Goal: Check status: Check status

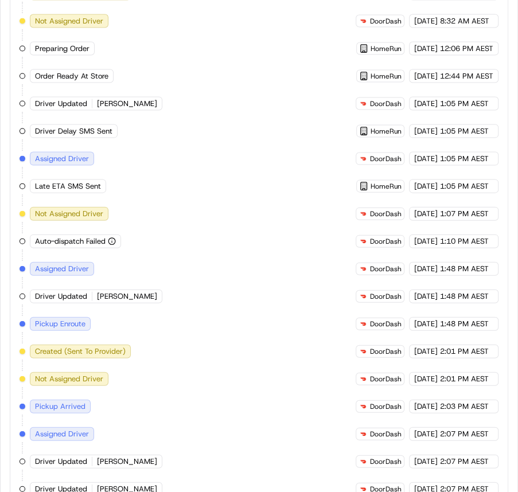
scroll to position [893, 0]
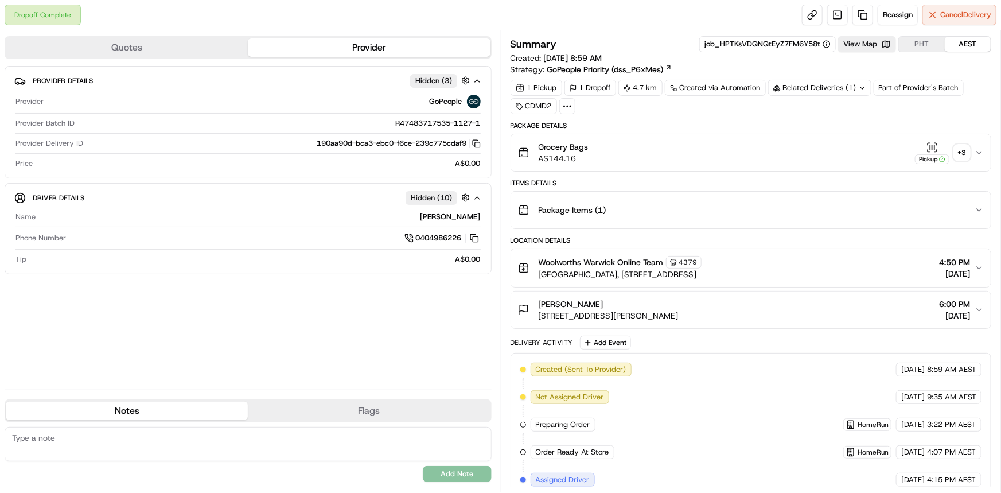
click at [512, 147] on div "+ 3" at bounding box center [962, 153] width 16 height 16
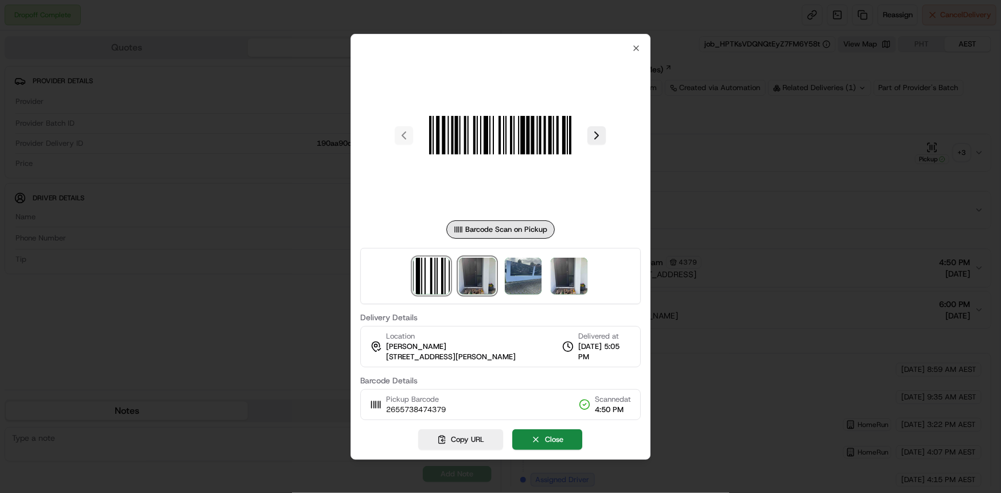
click at [474, 281] on img at bounding box center [477, 276] width 37 height 37
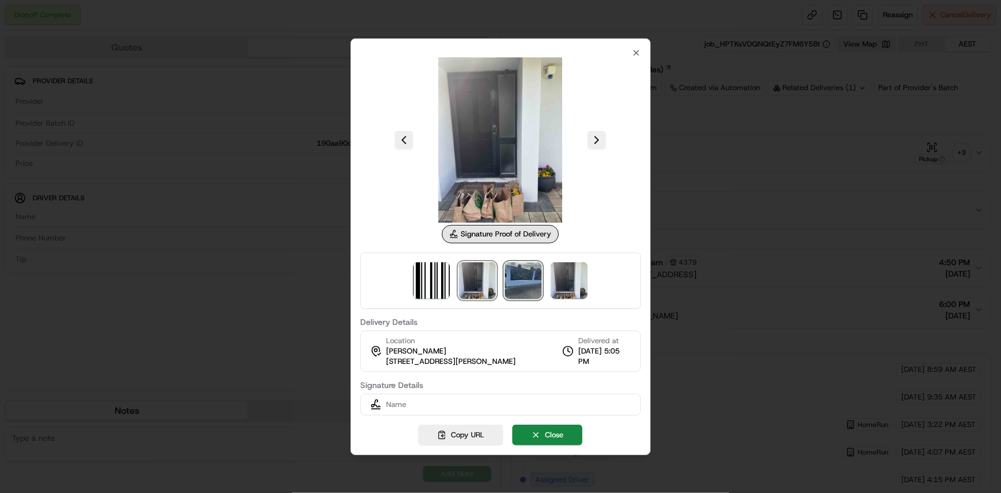
click at [512, 278] on img at bounding box center [523, 280] width 37 height 37
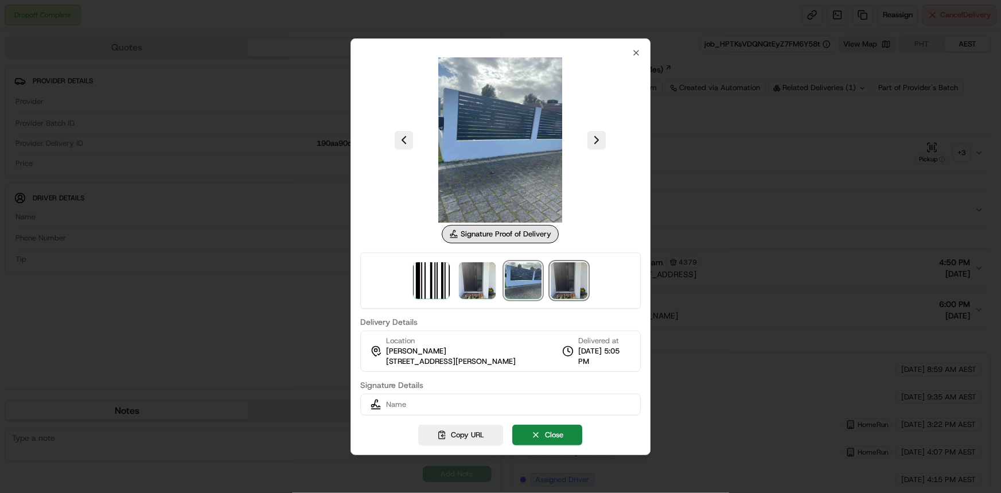
click at [512, 275] on img at bounding box center [569, 280] width 37 height 37
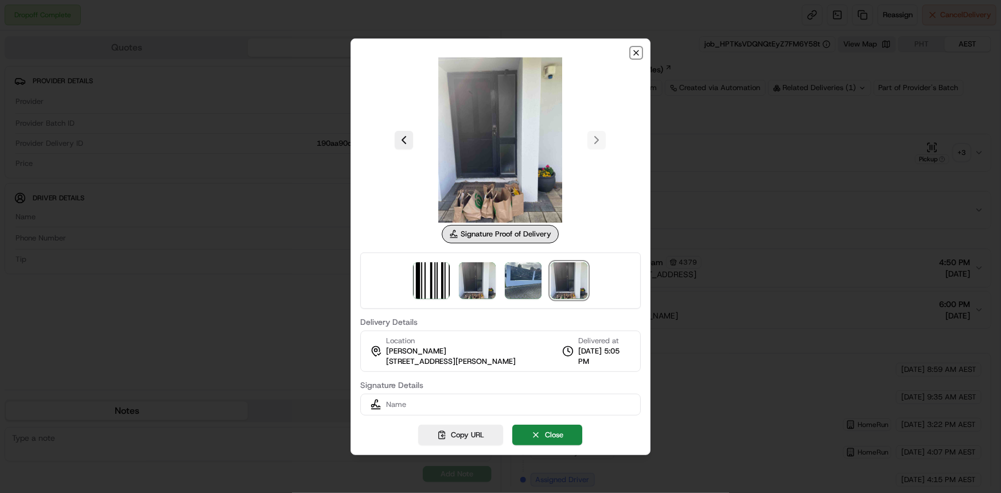
click at [512, 53] on icon "button" at bounding box center [636, 52] width 9 height 9
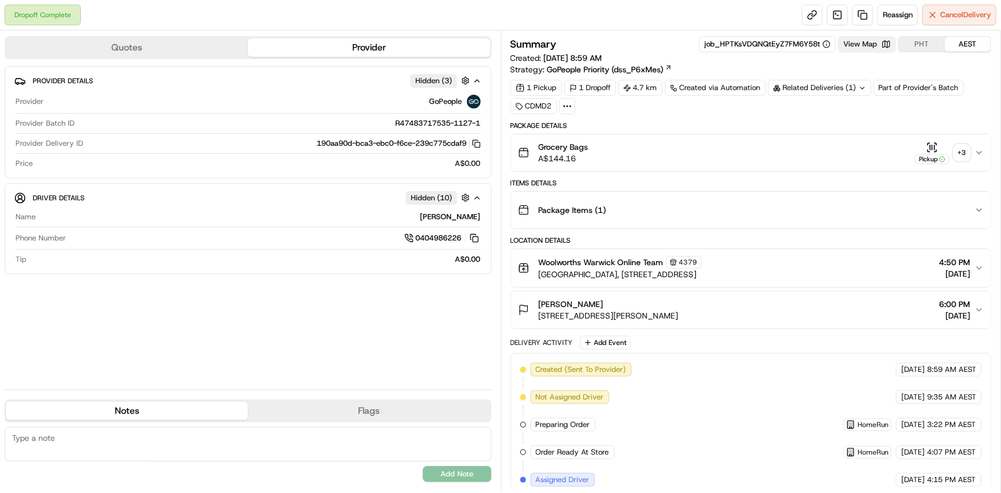
click at [512, 42] on button "View Map" at bounding box center [867, 44] width 58 height 16
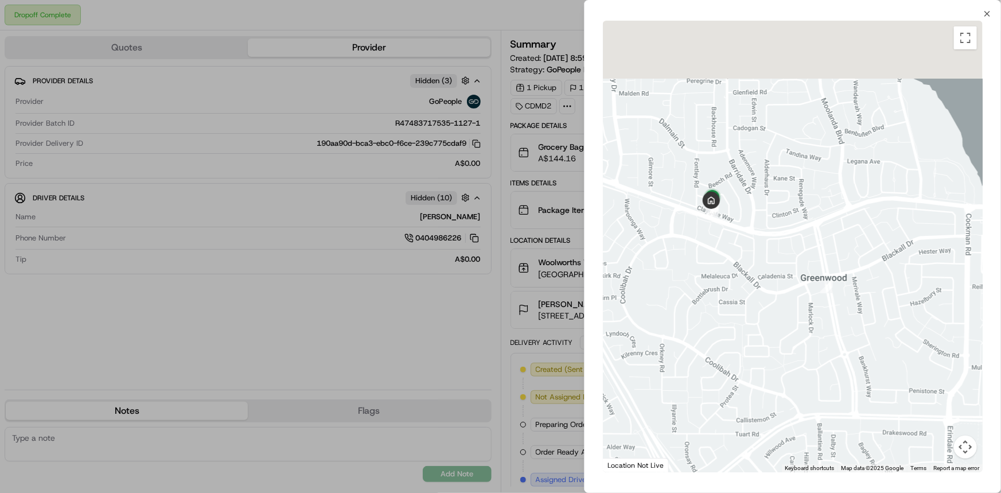
drag, startPoint x: 679, startPoint y: 104, endPoint x: 709, endPoint y: 258, distance: 156.0
click at [512, 258] on div at bounding box center [793, 246] width 380 height 451
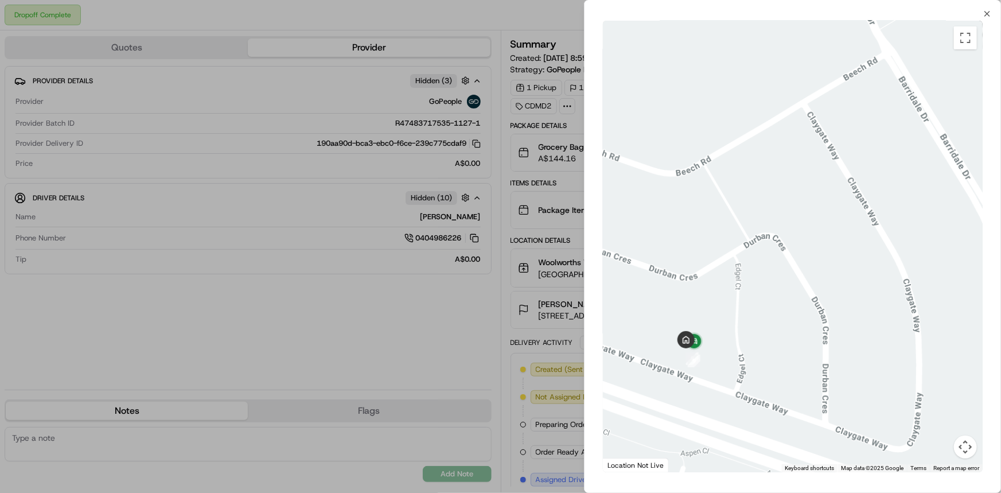
drag, startPoint x: 742, startPoint y: 254, endPoint x: 747, endPoint y: 211, distance: 43.4
click at [512, 211] on div at bounding box center [793, 246] width 380 height 451
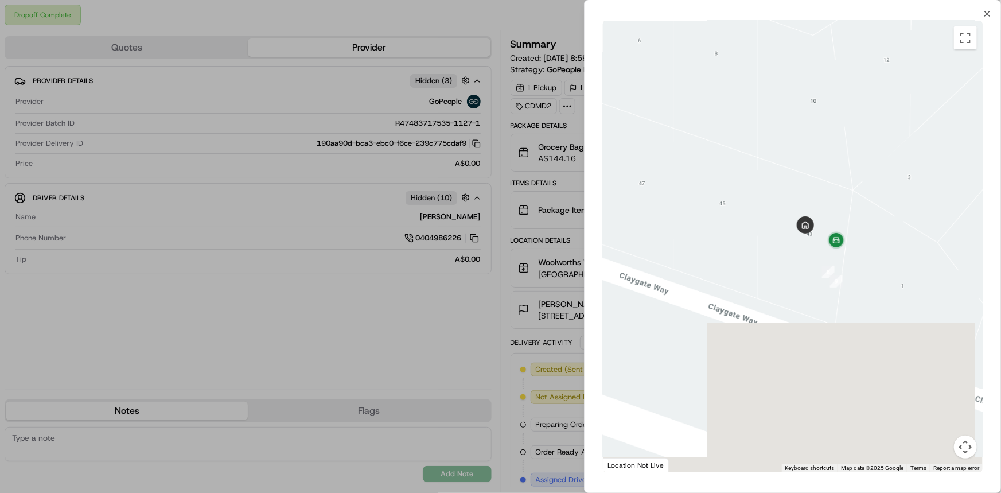
drag, startPoint x: 668, startPoint y: 346, endPoint x: 879, endPoint y: 6, distance: 400.3
click at [512, 6] on div "Close ← Move left → Move right ↑ Move up ↓ Move down + Zoom in - Zoom out Home …" at bounding box center [792, 246] width 417 height 493
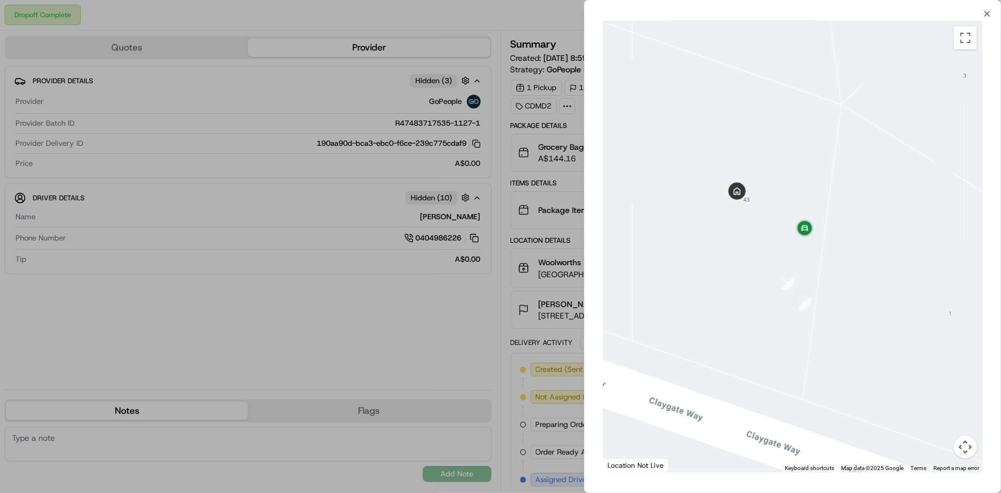
drag, startPoint x: 774, startPoint y: 333, endPoint x: 747, endPoint y: 257, distance: 80.4
click at [512, 257] on div at bounding box center [793, 246] width 380 height 451
drag, startPoint x: 983, startPoint y: 11, endPoint x: 715, endPoint y: 106, distance: 284.5
click at [512, 11] on icon "button" at bounding box center [987, 13] width 9 height 9
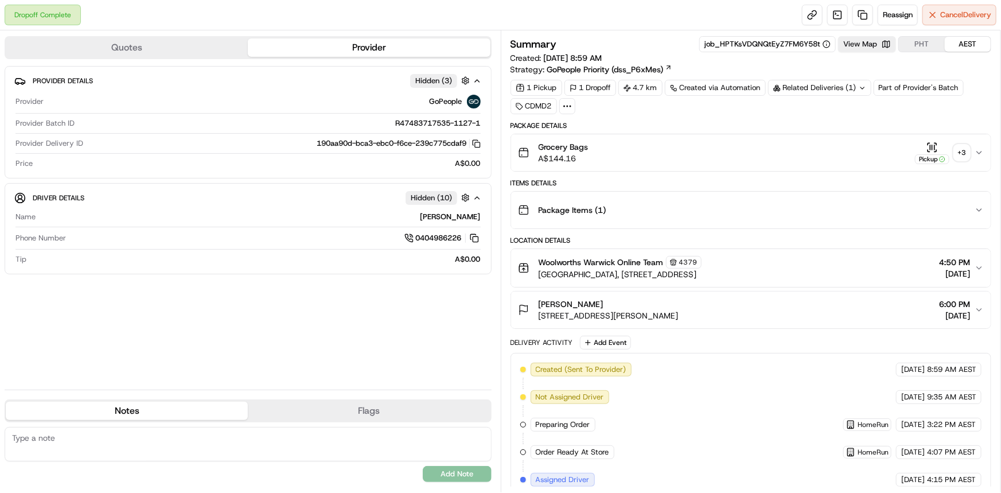
click at [512, 151] on div "+ 3" at bounding box center [962, 153] width 16 height 16
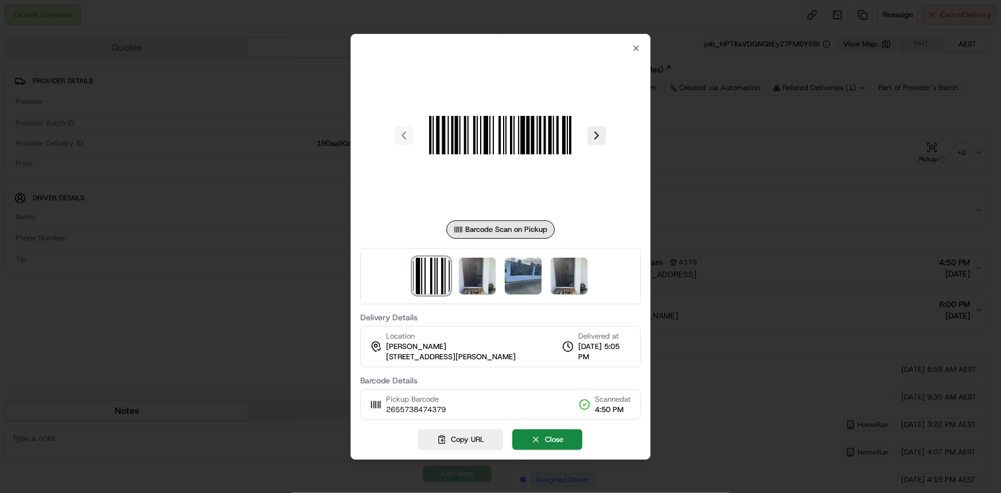
click at [389, 356] on span "43 Claygate Way, Kingsley, WA 6026, AU" at bounding box center [451, 357] width 130 height 10
drag, startPoint x: 381, startPoint y: 355, endPoint x: 449, endPoint y: 355, distance: 67.7
click at [449, 355] on div "Location kym mather 43 Claygate Way, Kingsley, WA 6026, AU" at bounding box center [443, 346] width 146 height 31
click at [475, 335] on div "Location kym mather 43 Claygate Way, Kingsley, WA 6026, AU" at bounding box center [451, 346] width 130 height 31
drag, startPoint x: 386, startPoint y: 356, endPoint x: 442, endPoint y: 355, distance: 56.2
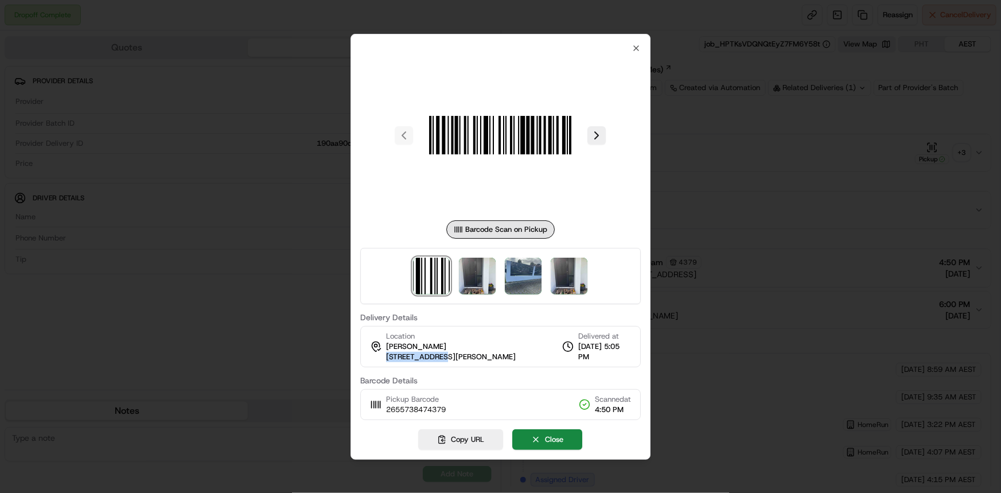
click at [442, 355] on span "43 Claygate Way, Kingsley, WA 6026, AU" at bounding box center [451, 357] width 130 height 10
click at [512, 48] on icon "button" at bounding box center [636, 48] width 5 height 5
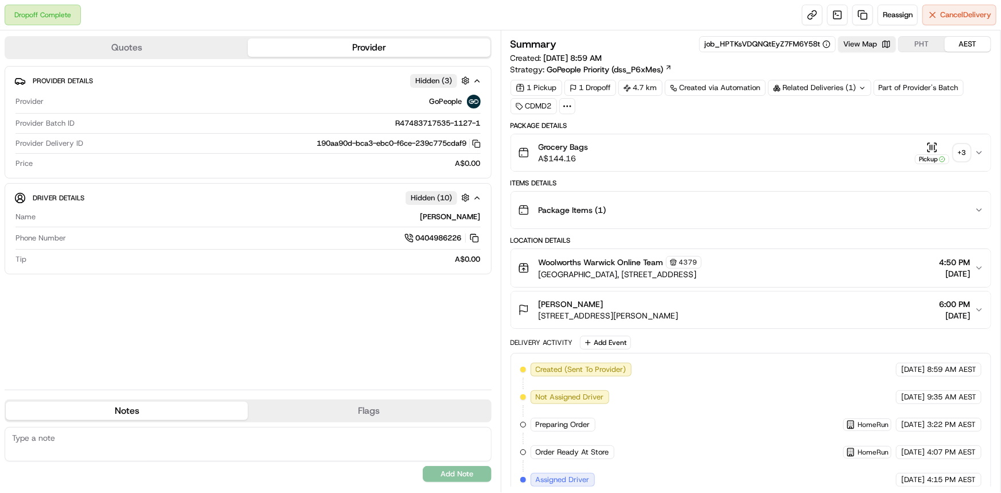
click at [512, 84] on div "Related Deliveries (1)" at bounding box center [819, 88] width 103 height 16
click at [512, 131] on span "265565530" at bounding box center [836, 133] width 41 height 10
